Goal: Task Accomplishment & Management: Manage account settings

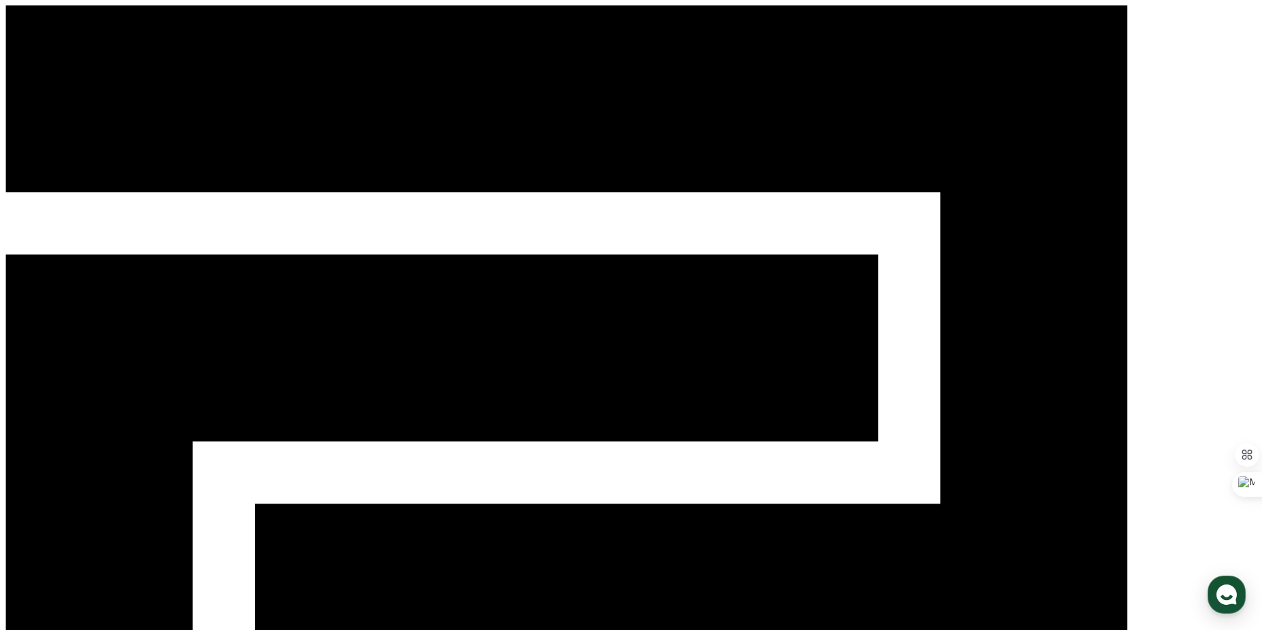
select select "**********"
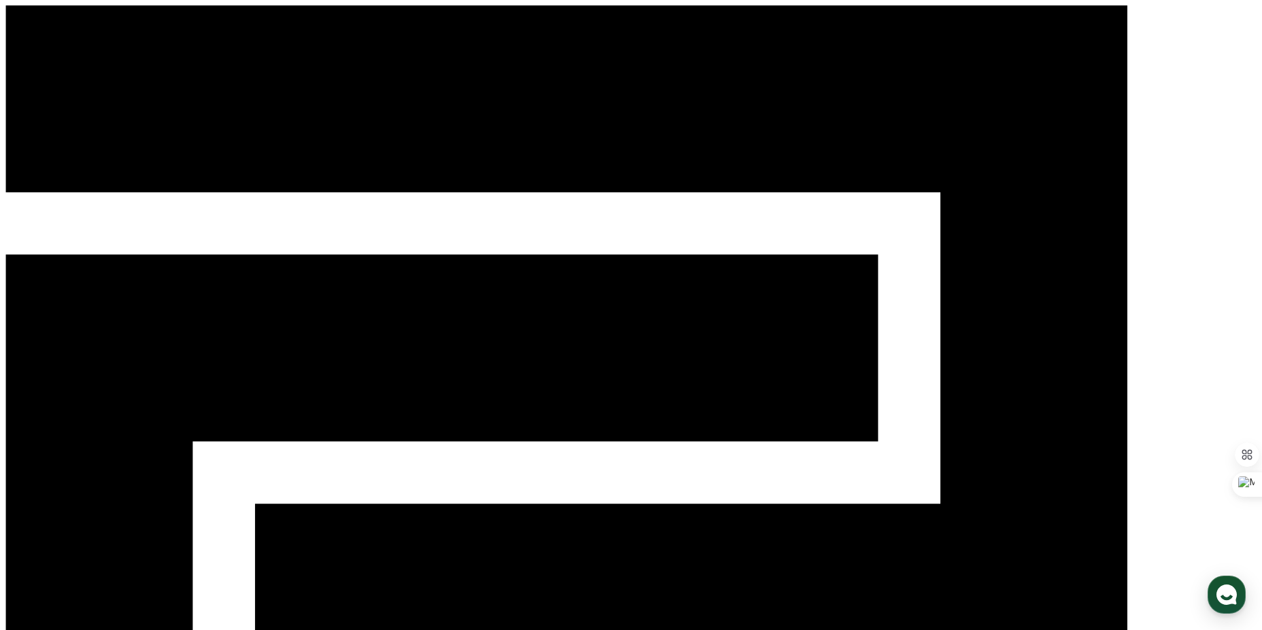
paste input "**********"
type input "**********"
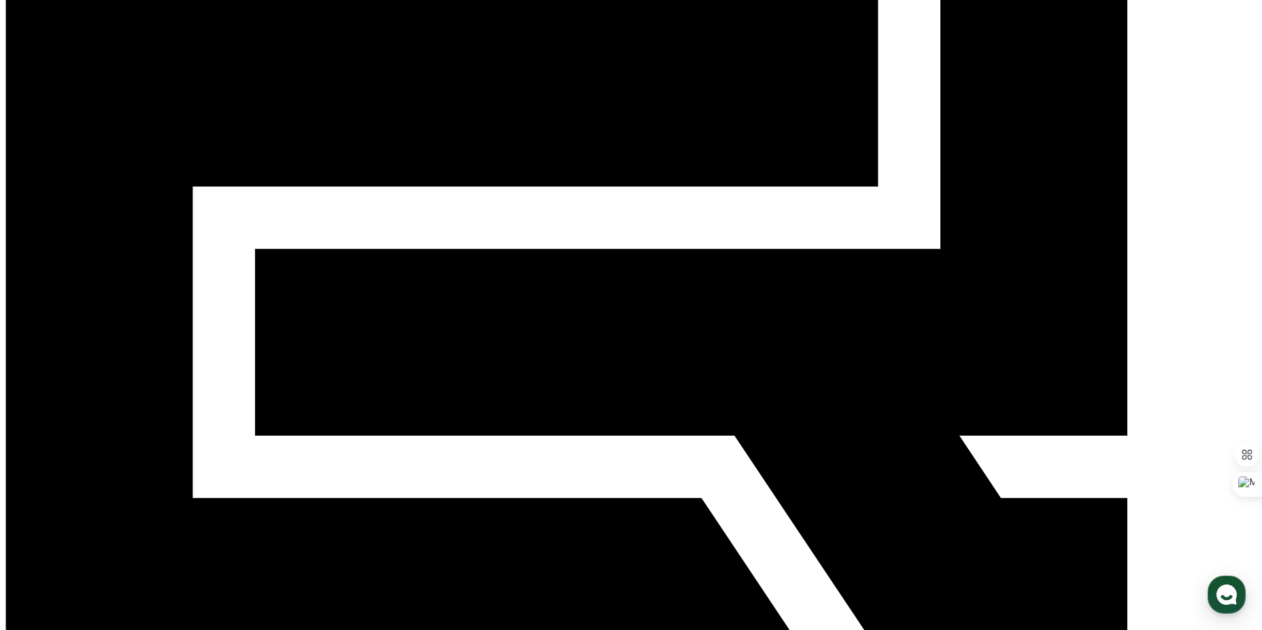
scroll to position [272, 0]
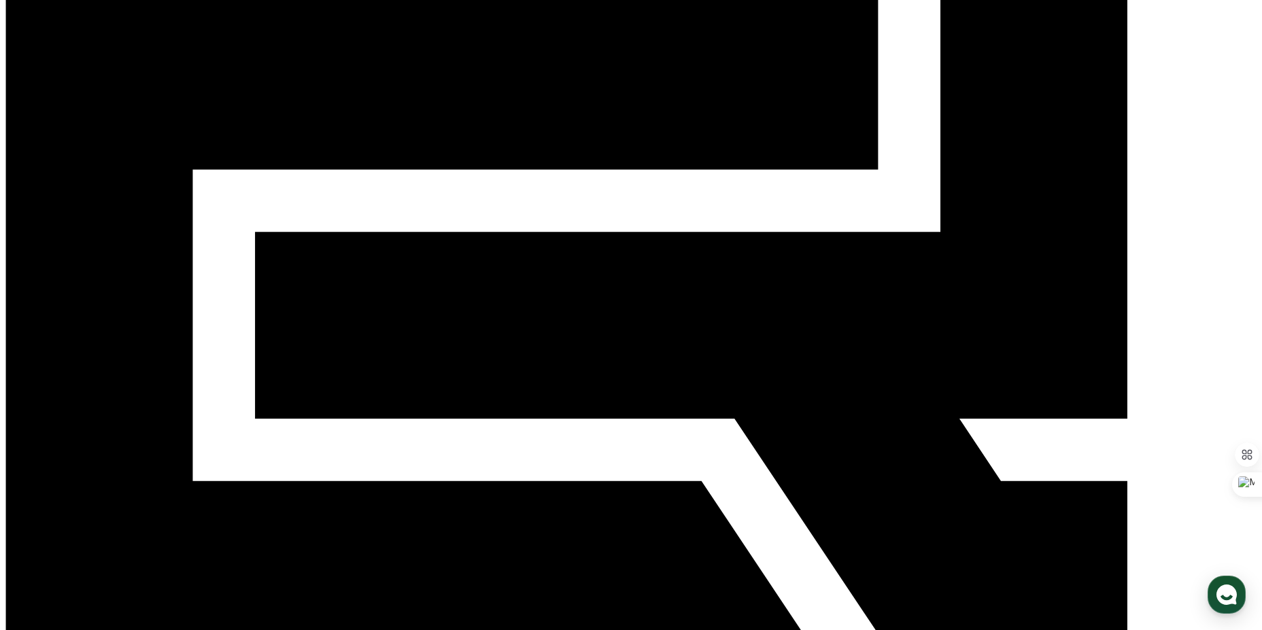
drag, startPoint x: 547, startPoint y: 524, endPoint x: 703, endPoint y: 535, distance: 156.1
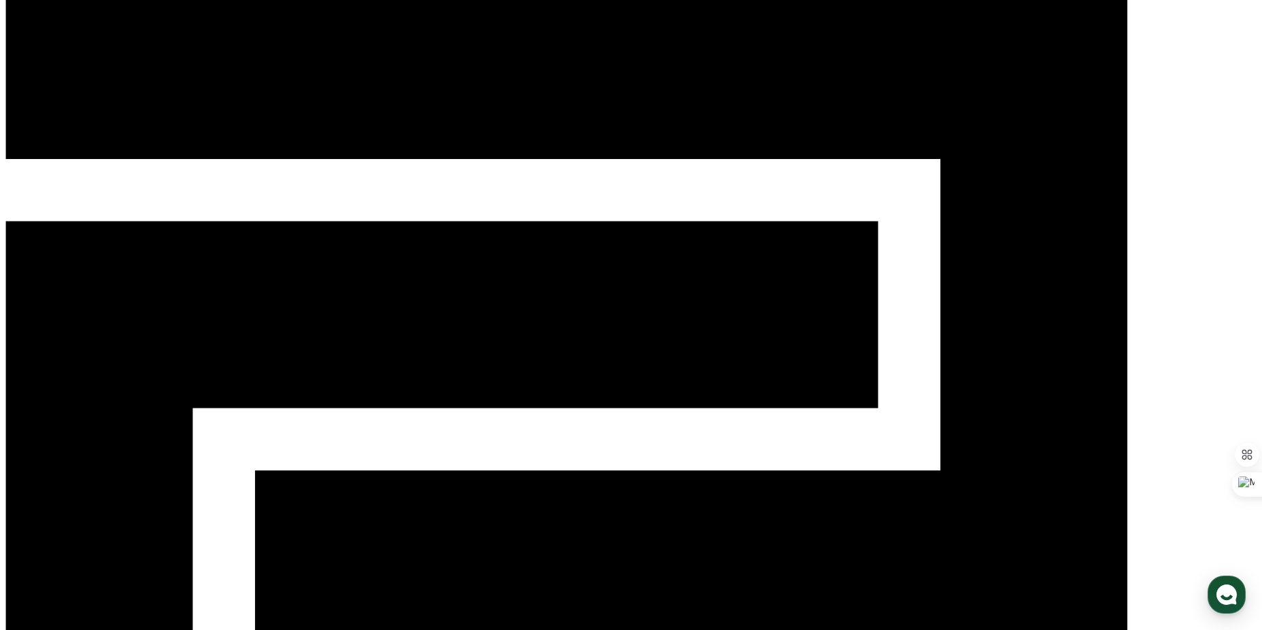
scroll to position [0, 0]
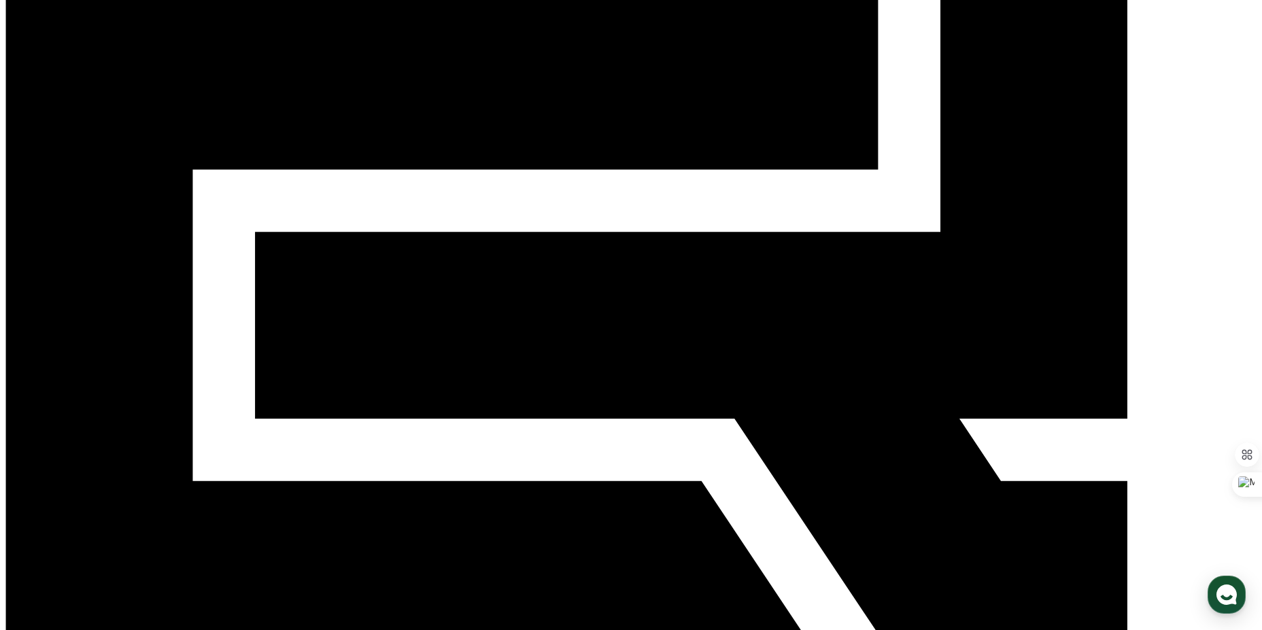
scroll to position [278, 0]
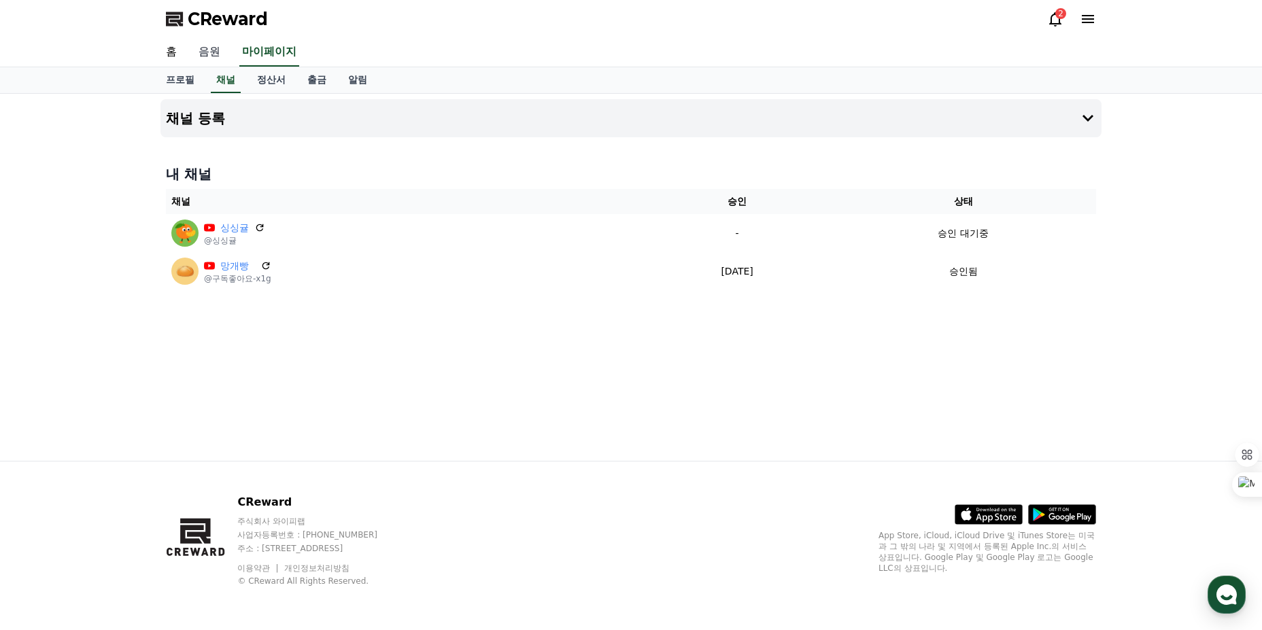
click at [214, 56] on link "음원" at bounding box center [210, 52] width 44 height 29
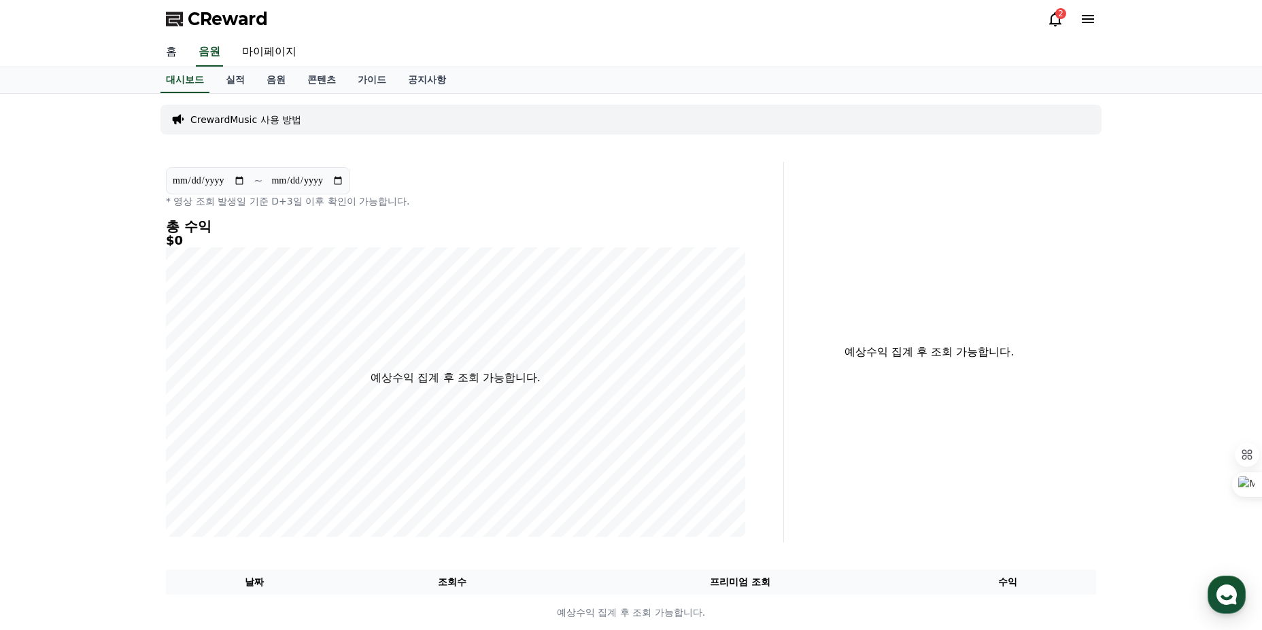
click at [170, 57] on link "홈" at bounding box center [171, 52] width 33 height 29
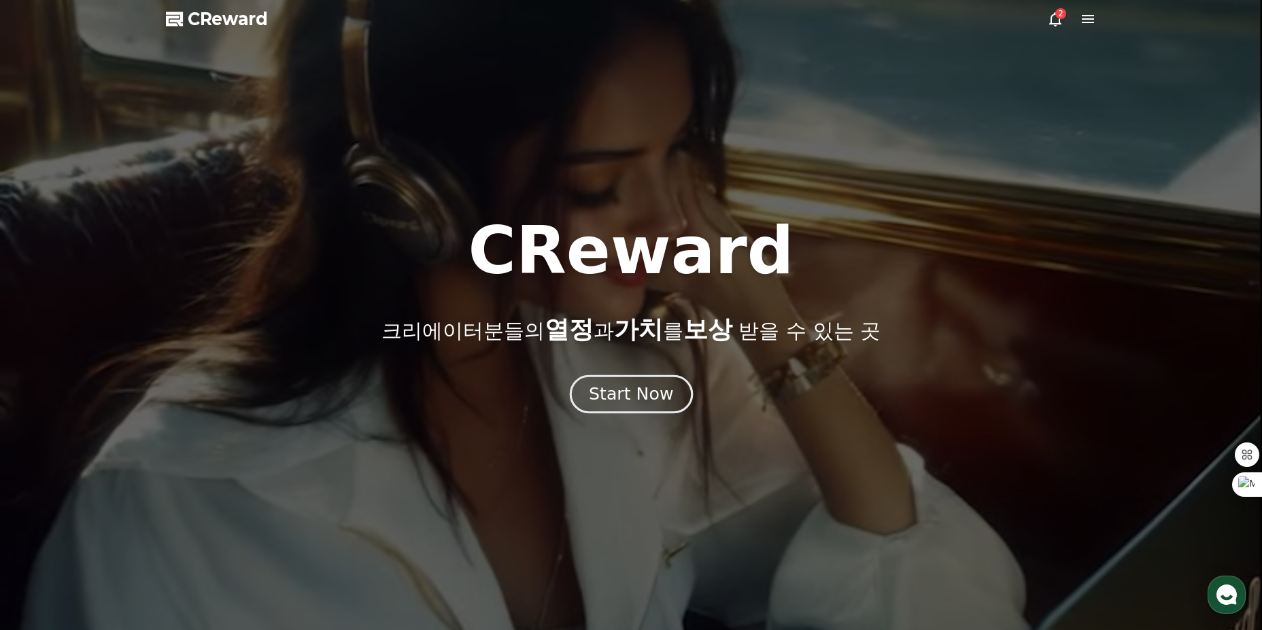
click at [636, 401] on div "Start Now" at bounding box center [631, 394] width 84 height 23
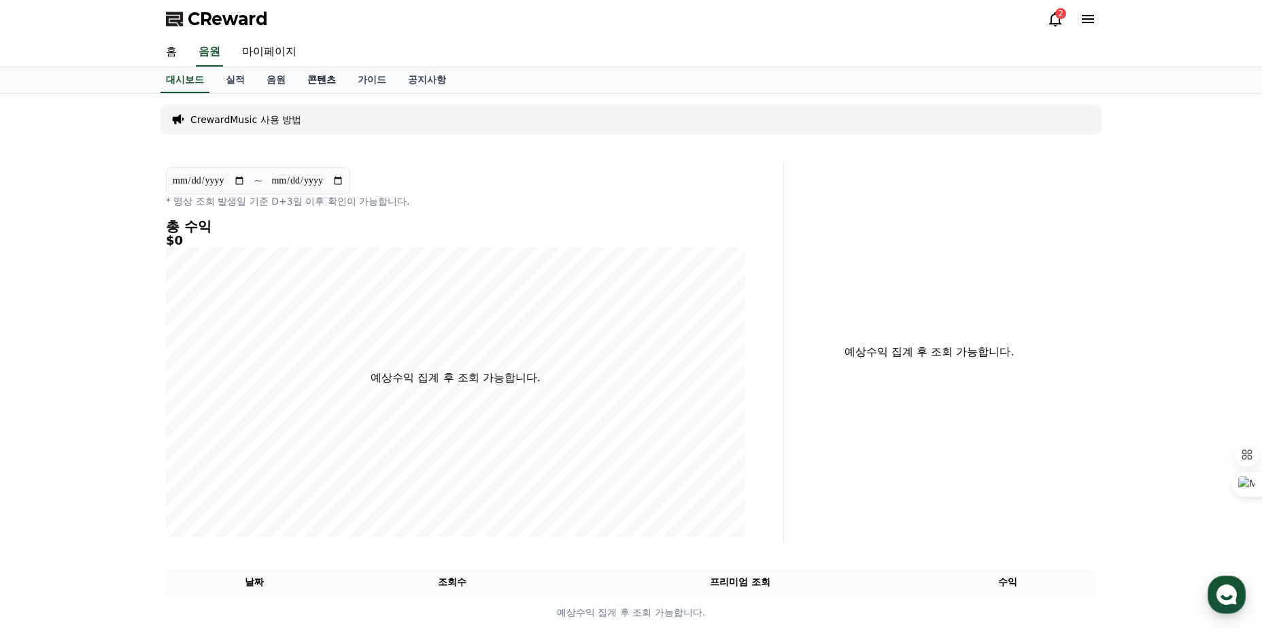
click at [332, 86] on link "콘텐츠" at bounding box center [322, 80] width 50 height 26
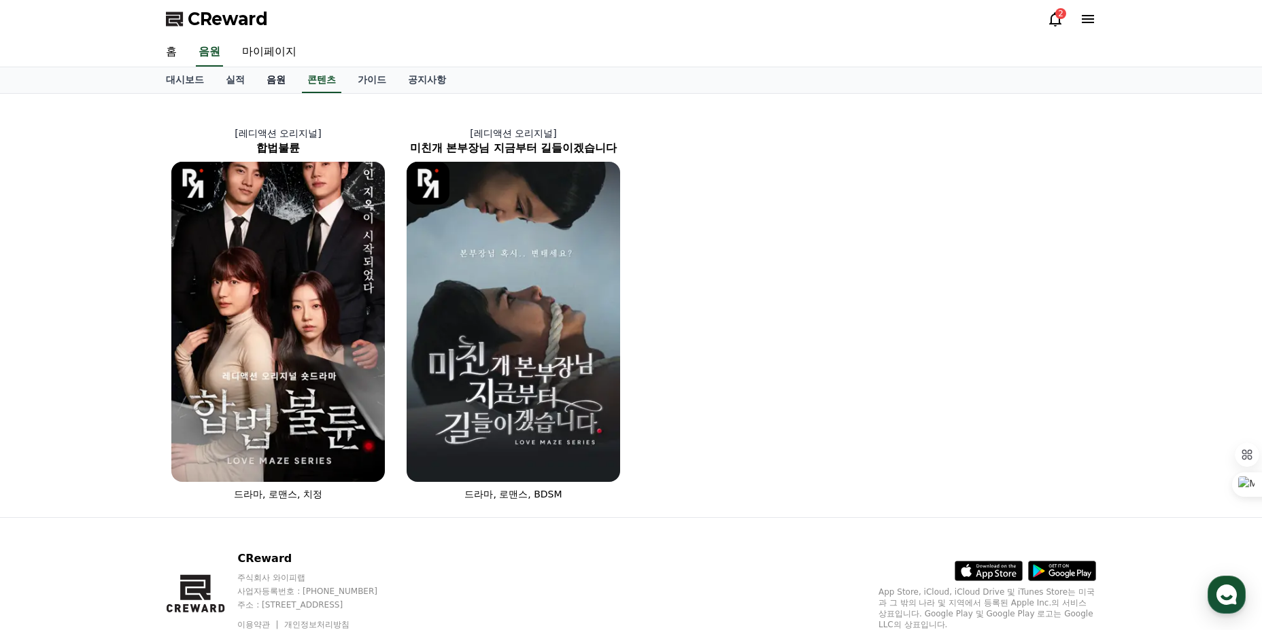
click at [277, 84] on link "음원" at bounding box center [276, 80] width 41 height 26
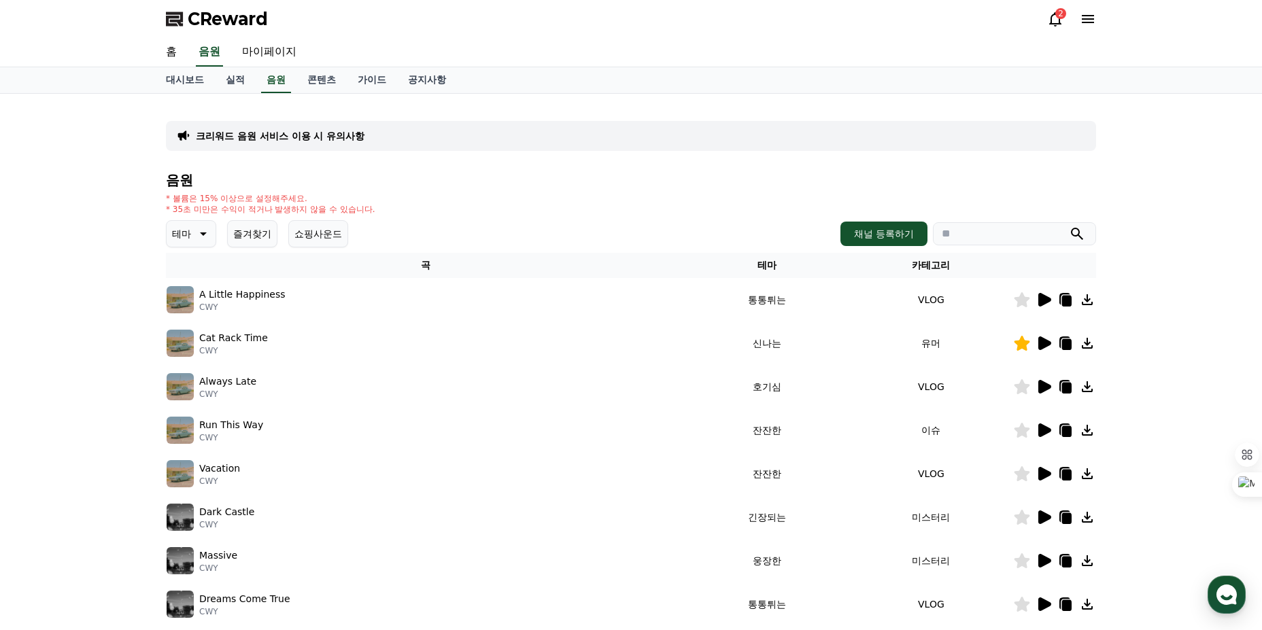
click at [259, 241] on button "즐겨찾기" at bounding box center [252, 233] width 50 height 27
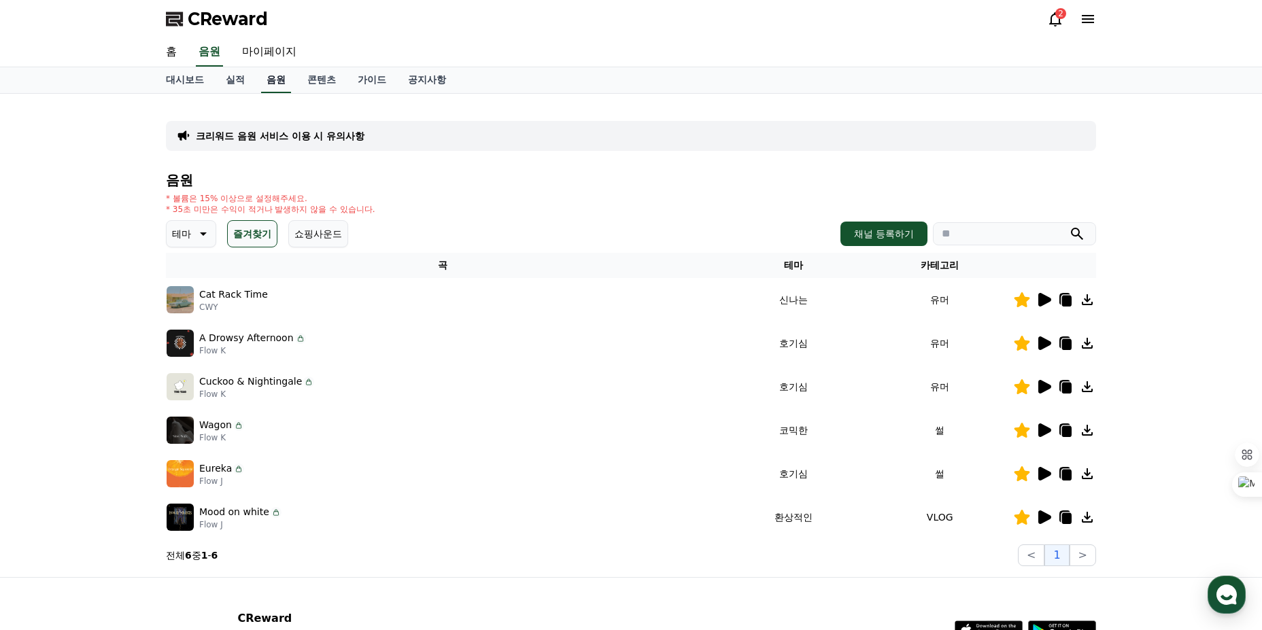
click at [267, 86] on link "음원" at bounding box center [276, 80] width 30 height 26
click at [250, 231] on button "즐겨찾기" at bounding box center [252, 233] width 50 height 27
click at [312, 229] on button "쇼핑사운드" at bounding box center [318, 233] width 60 height 27
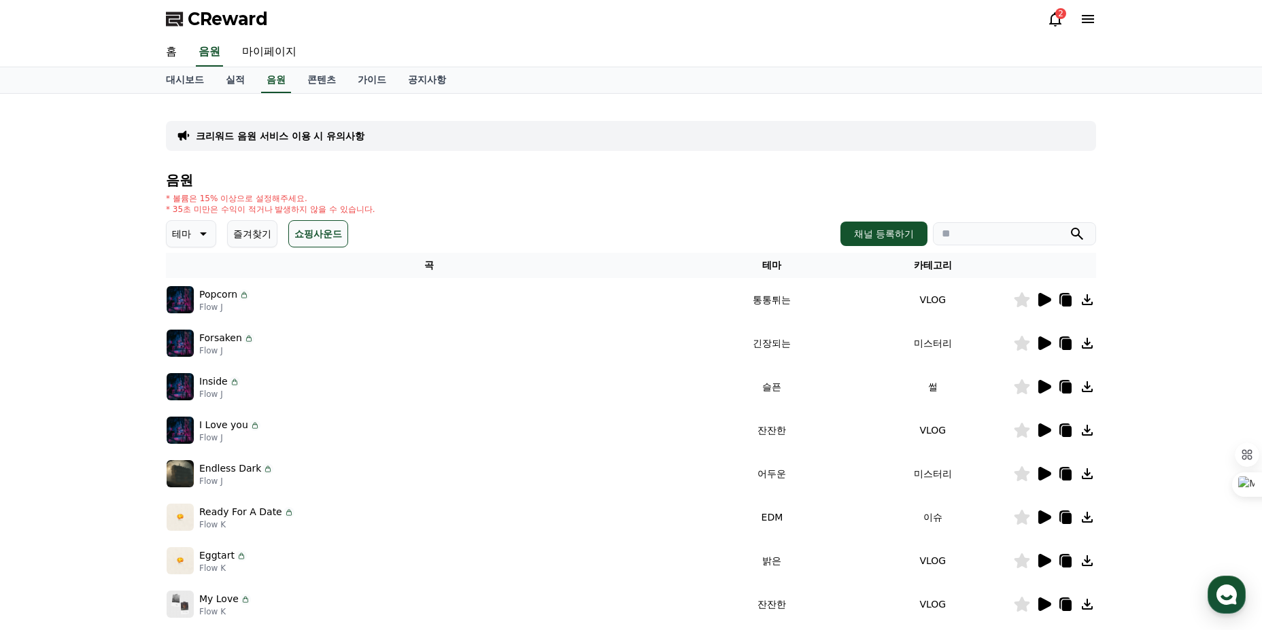
click at [246, 238] on button "즐겨찾기" at bounding box center [252, 233] width 50 height 27
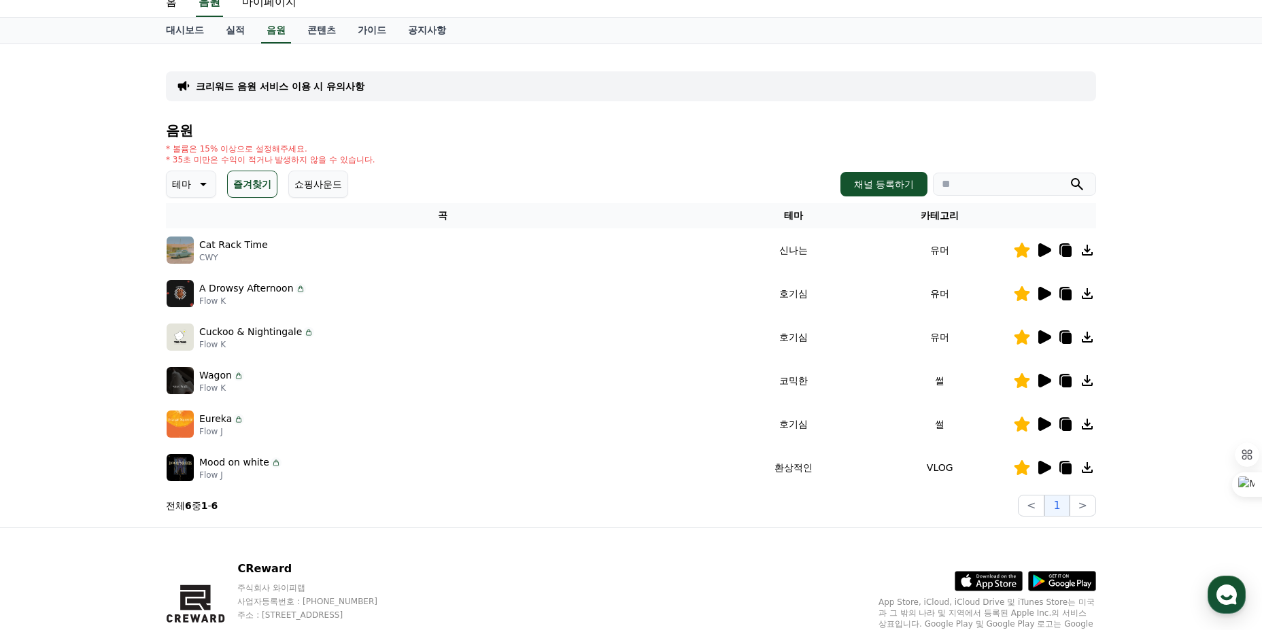
scroll to position [116, 0]
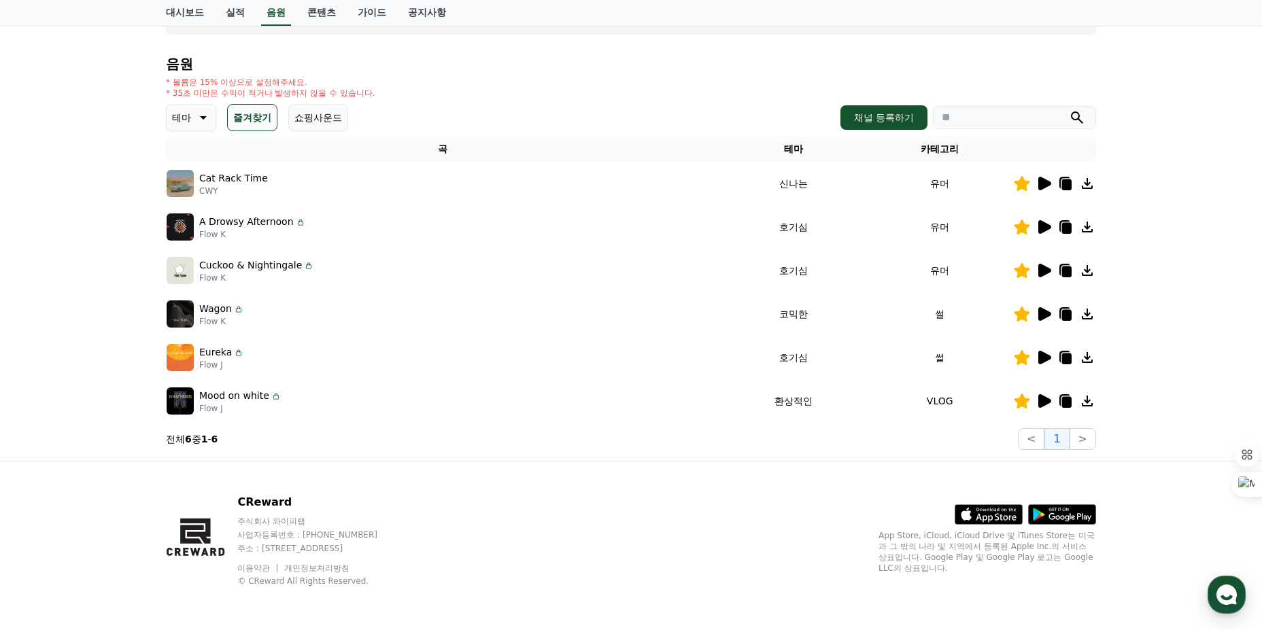
click at [607, 520] on div "CReward 주식회사 와이피랩 사업자등록번호 : 655-81-03655 주소 : 경기도 김포시 양촌읍 양곡로 495, 3층 305-비이16호…" at bounding box center [631, 546] width 952 height 169
